Goal: Task Accomplishment & Management: Manage account settings

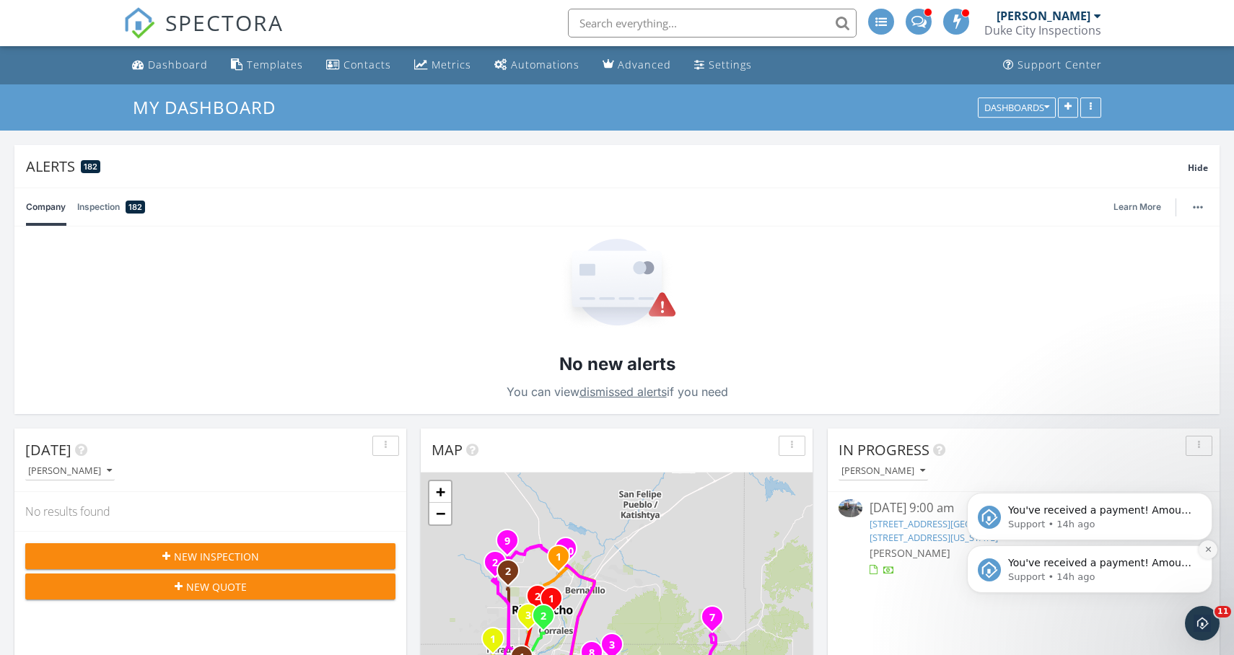
click at [1204, 549] on icon "Dismiss notification" at bounding box center [1208, 549] width 8 height 8
click at [1208, 549] on icon "Dismiss notification" at bounding box center [1207, 549] width 5 height 5
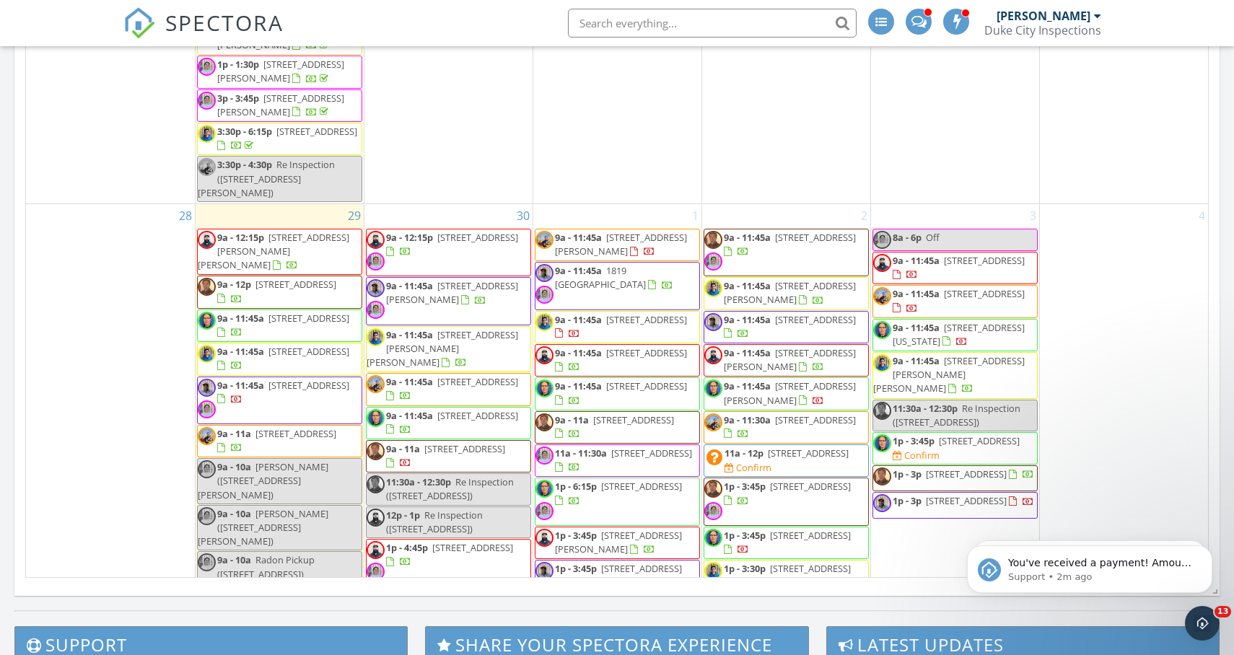
scroll to position [3276, 0]
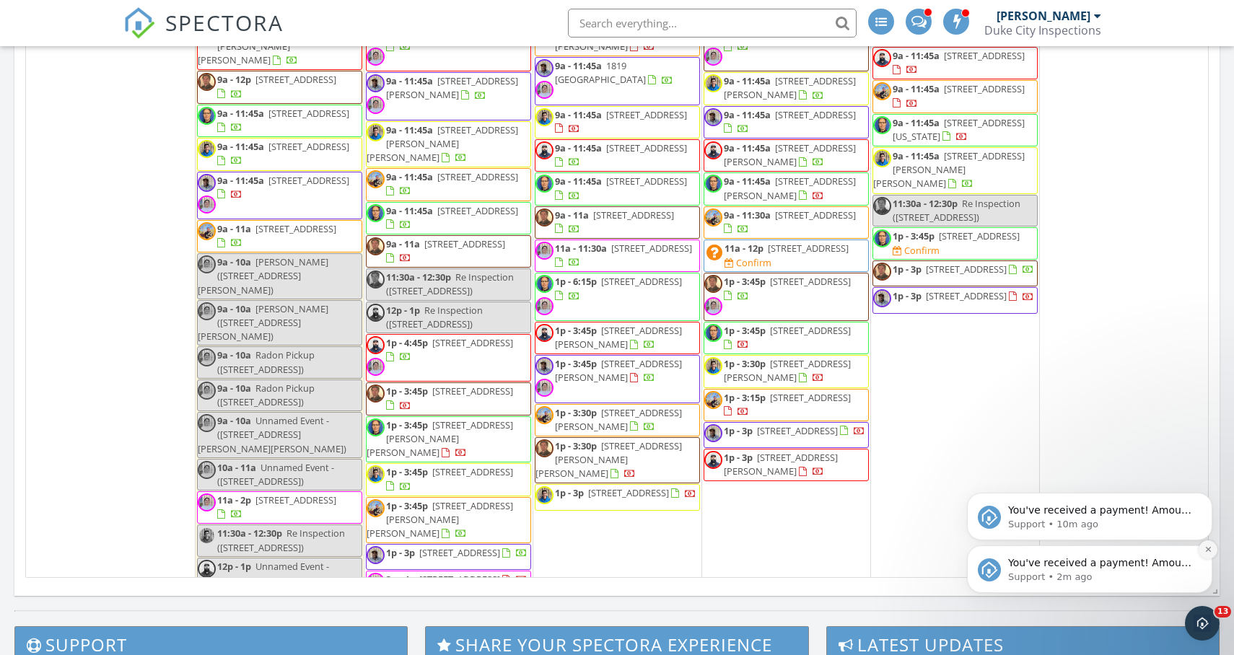
click at [1208, 549] on icon "Dismiss notification" at bounding box center [1207, 549] width 5 height 5
click at [1206, 550] on icon "Dismiss notification" at bounding box center [1208, 549] width 8 height 8
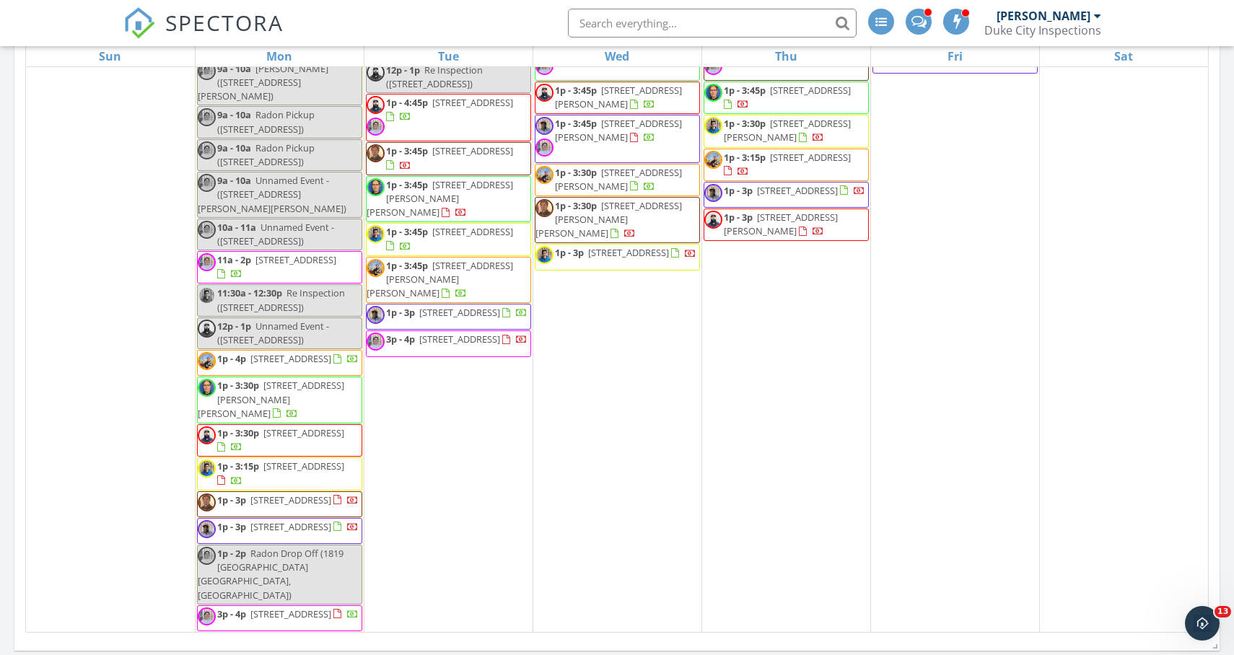
scroll to position [757, 0]
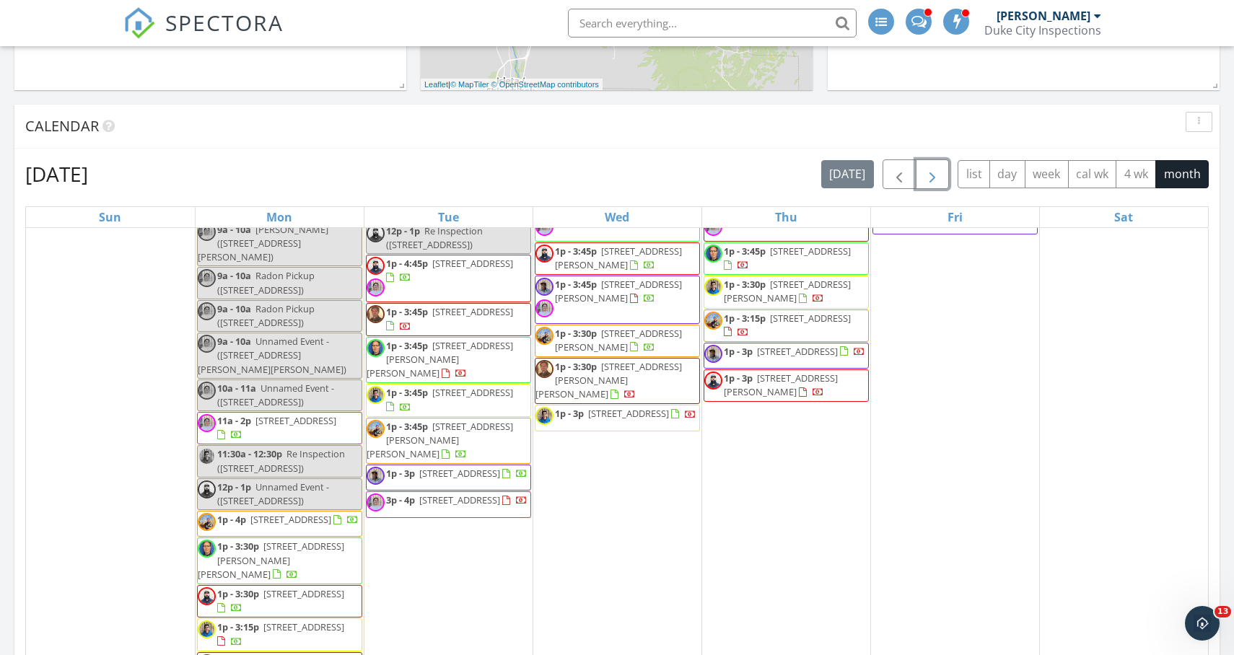
click at [936, 172] on span "button" at bounding box center [932, 174] width 17 height 17
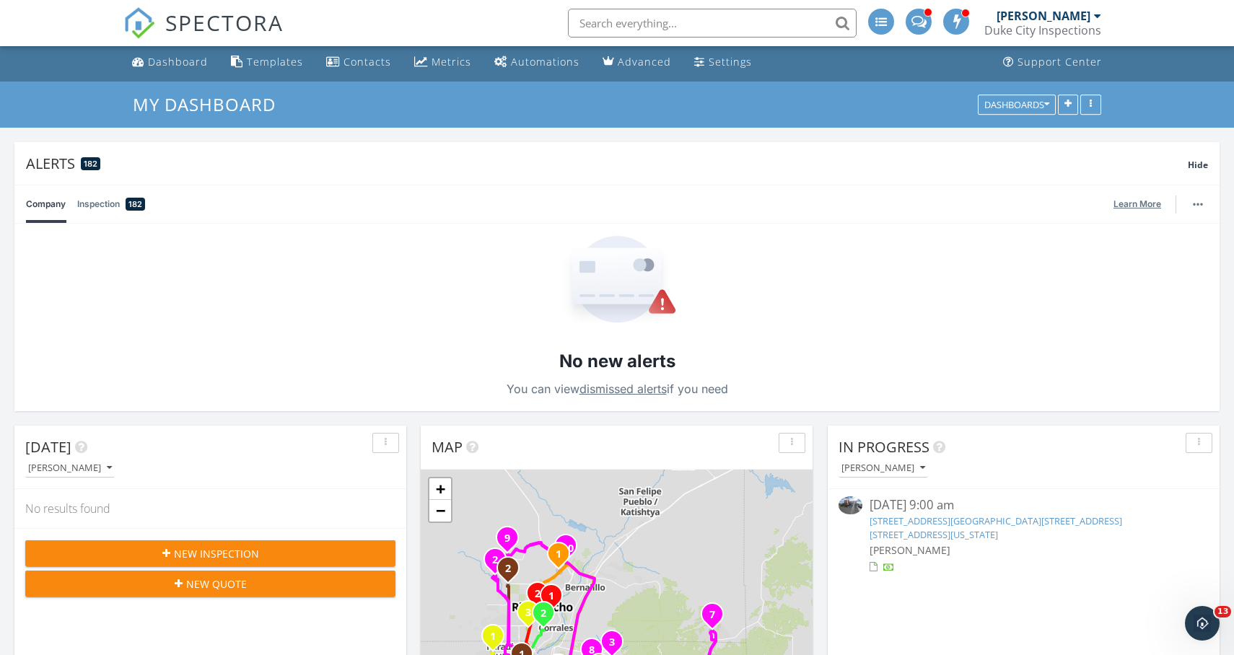
scroll to position [0, 0]
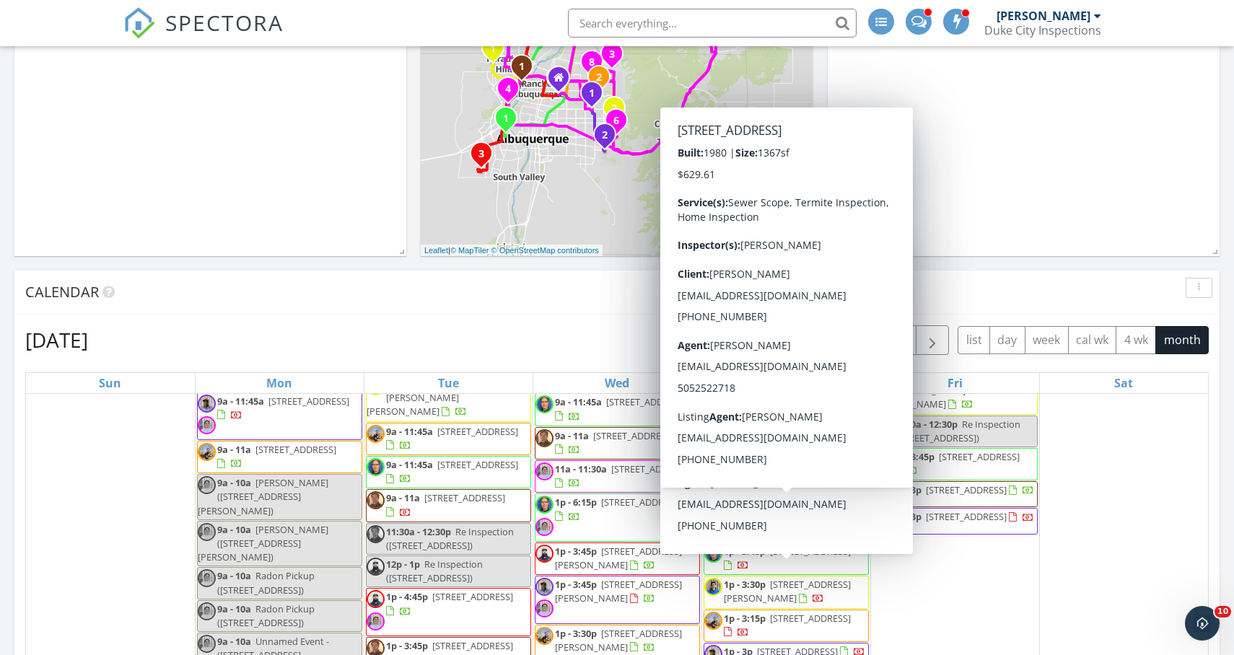
scroll to position [608, 0]
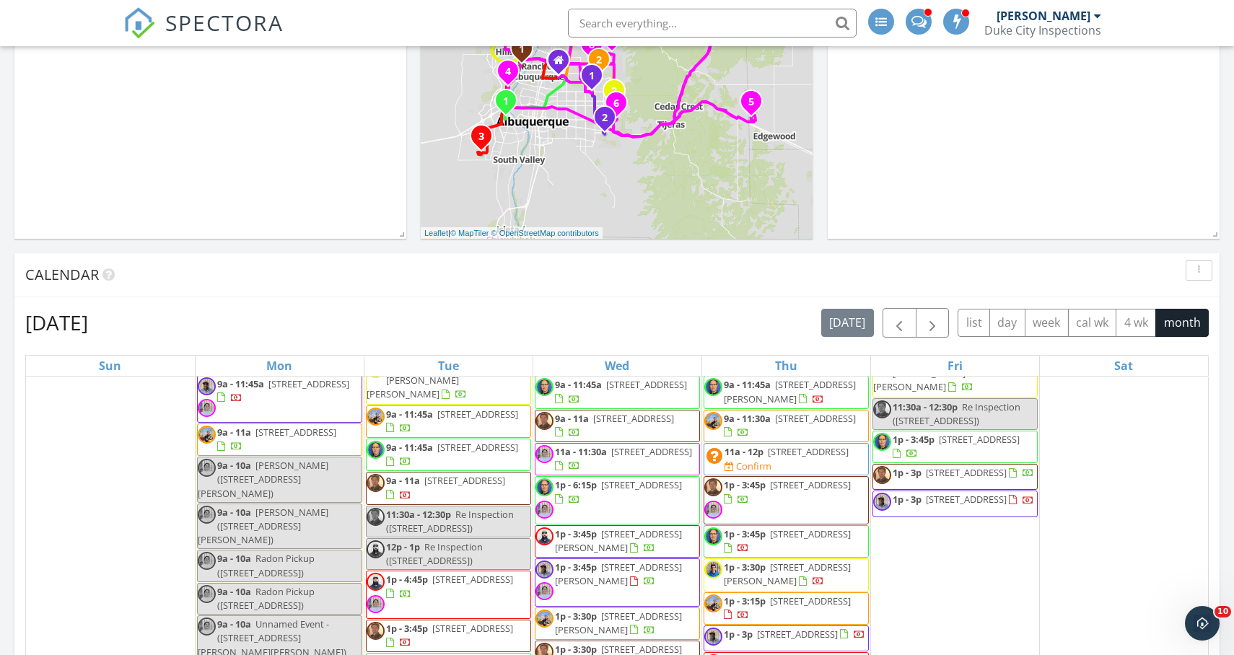
click at [268, 390] on span "[STREET_ADDRESS]" at bounding box center [308, 383] width 81 height 13
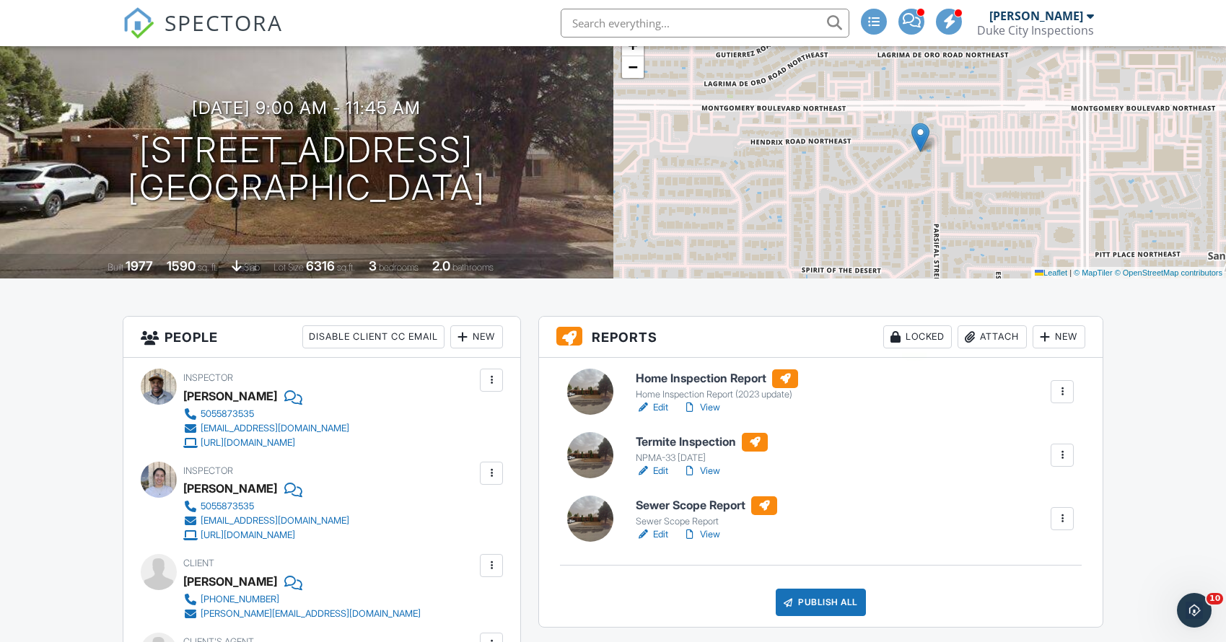
scroll to position [108, 0]
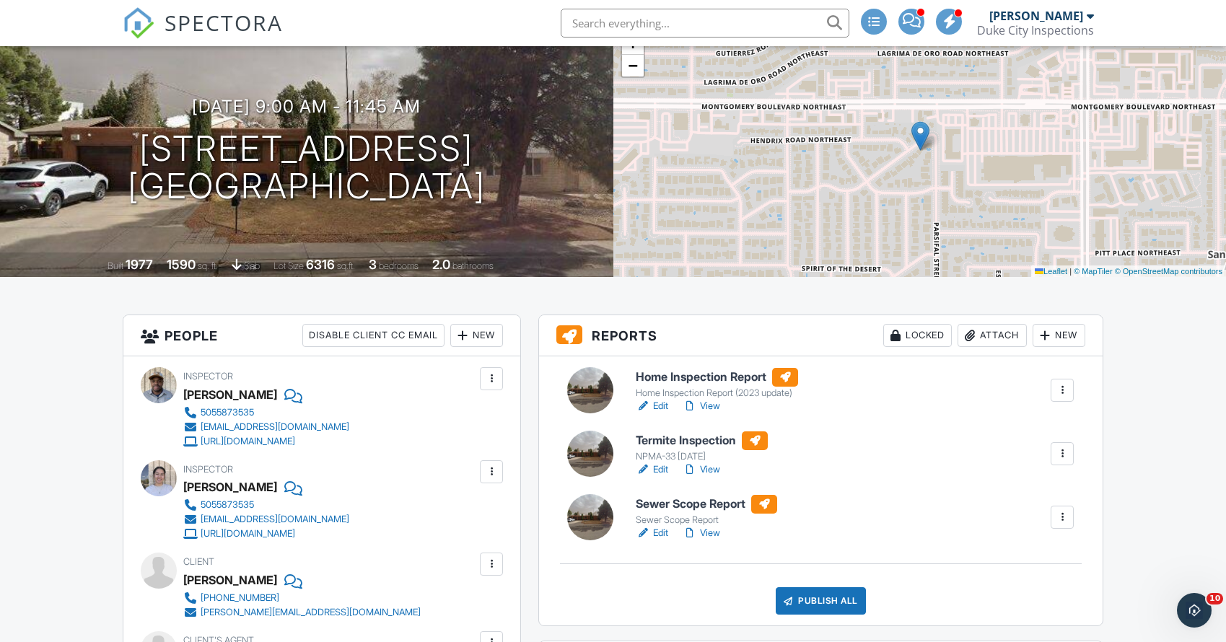
click at [721, 437] on h6 "Termite Inspection" at bounding box center [702, 440] width 132 height 19
